Goal: Information Seeking & Learning: Learn about a topic

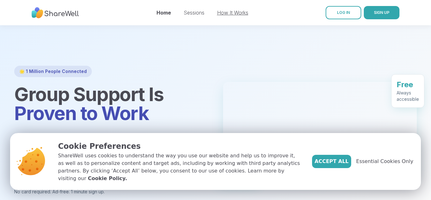
click at [228, 14] on link "How It Works" at bounding box center [232, 12] width 31 height 6
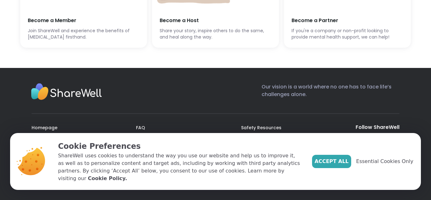
scroll to position [1766, 0]
click at [336, 165] on span "Accept All" at bounding box center [332, 161] width 34 height 8
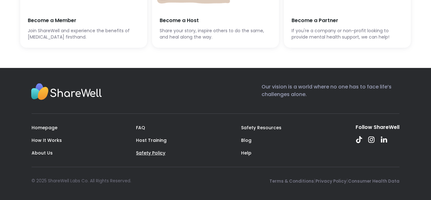
click at [153, 151] on link "Safety Policy" at bounding box center [150, 153] width 29 height 6
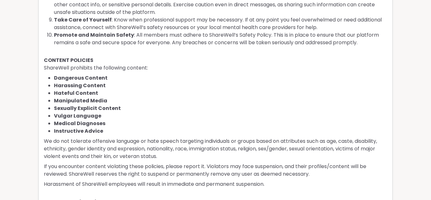
scroll to position [325, 0]
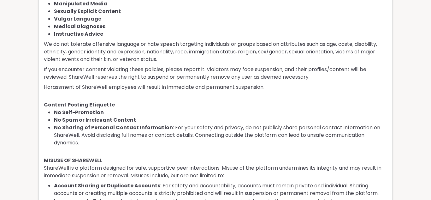
click at [209, 129] on li "No Sharing of Personal Contact Information : For your safety and privacy, do no…" at bounding box center [220, 135] width 333 height 23
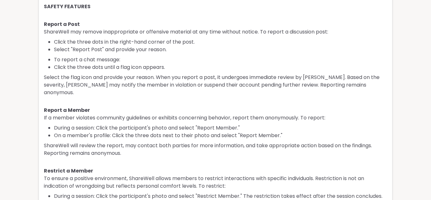
scroll to position [771, 0]
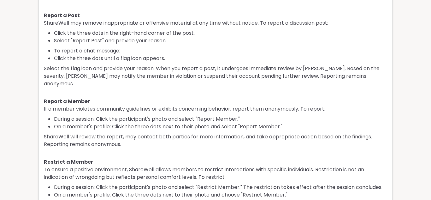
click at [209, 133] on p "ShareWell will review the report, may contact both parties for more information…" at bounding box center [216, 140] width 344 height 15
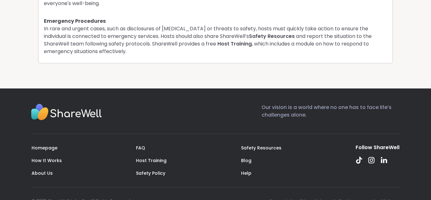
scroll to position [1677, 0]
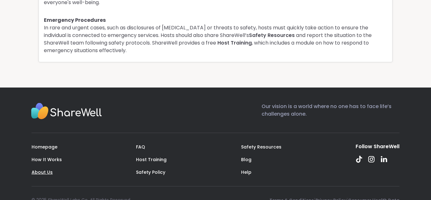
click at [46, 169] on link "About Us" at bounding box center [42, 172] width 21 height 6
